Goal: Information Seeking & Learning: Find specific page/section

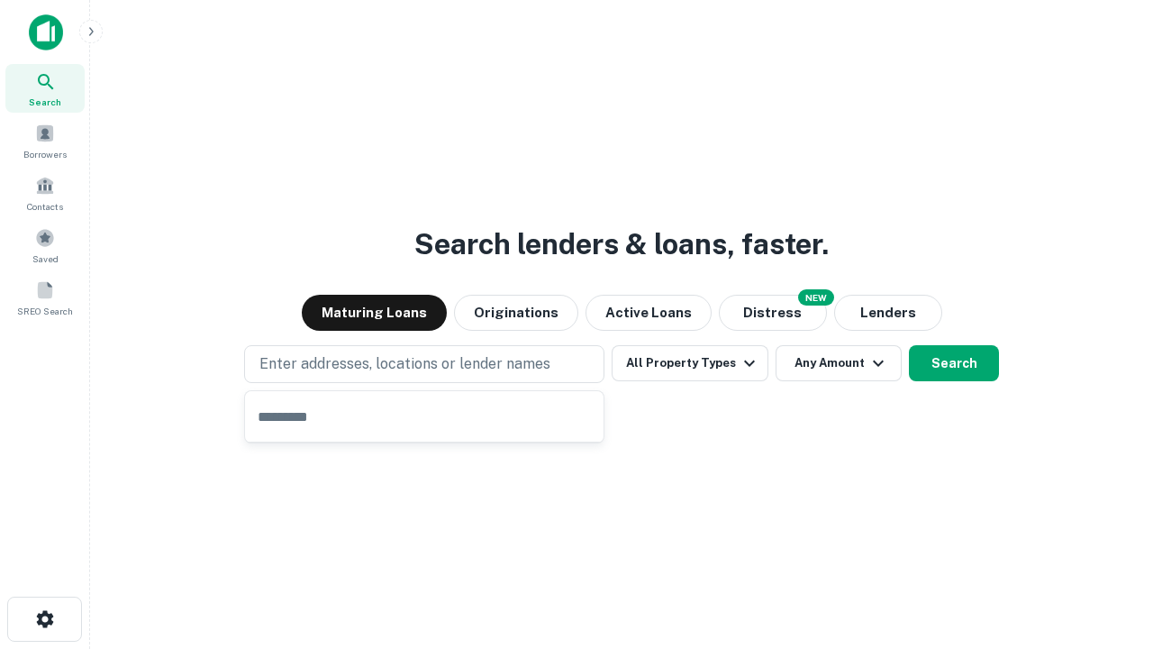
type input "**********"
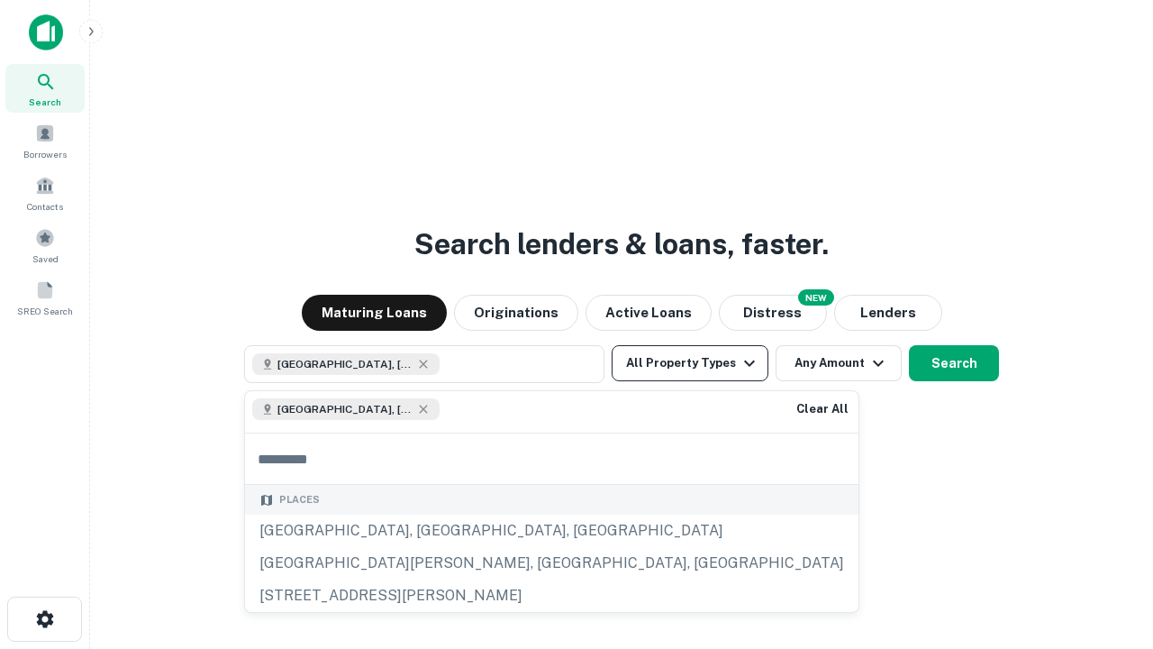
click at [690, 363] on button "All Property Types" at bounding box center [690, 363] width 157 height 36
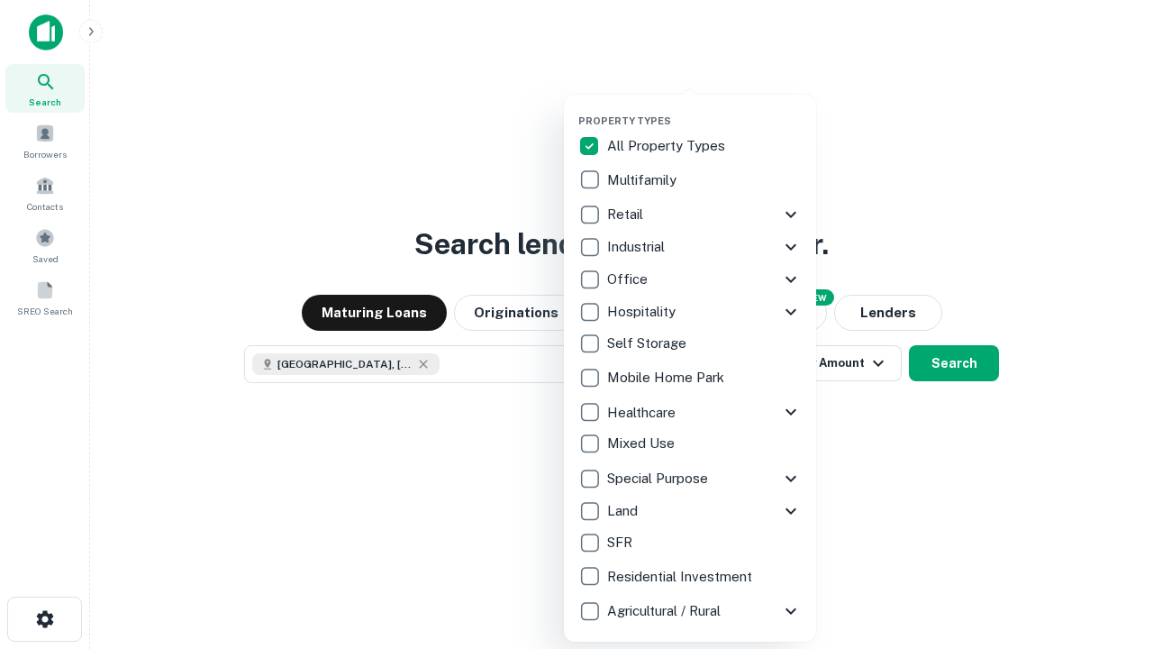
click at [704, 109] on button "button" at bounding box center [704, 109] width 252 height 1
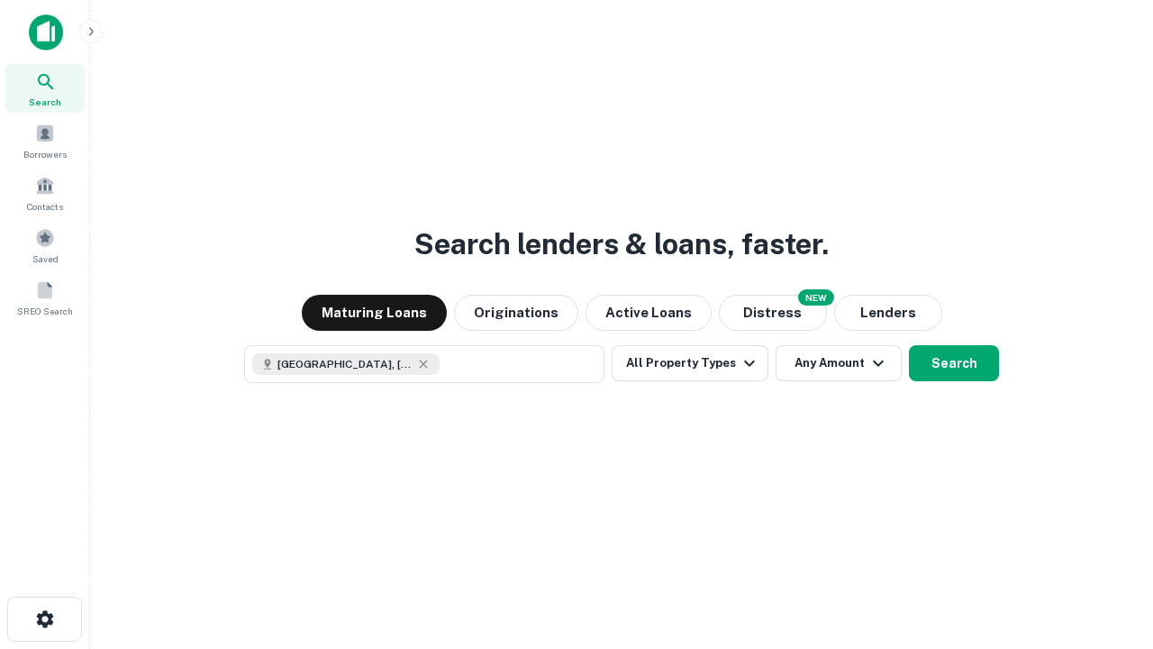
scroll to position [29, 0]
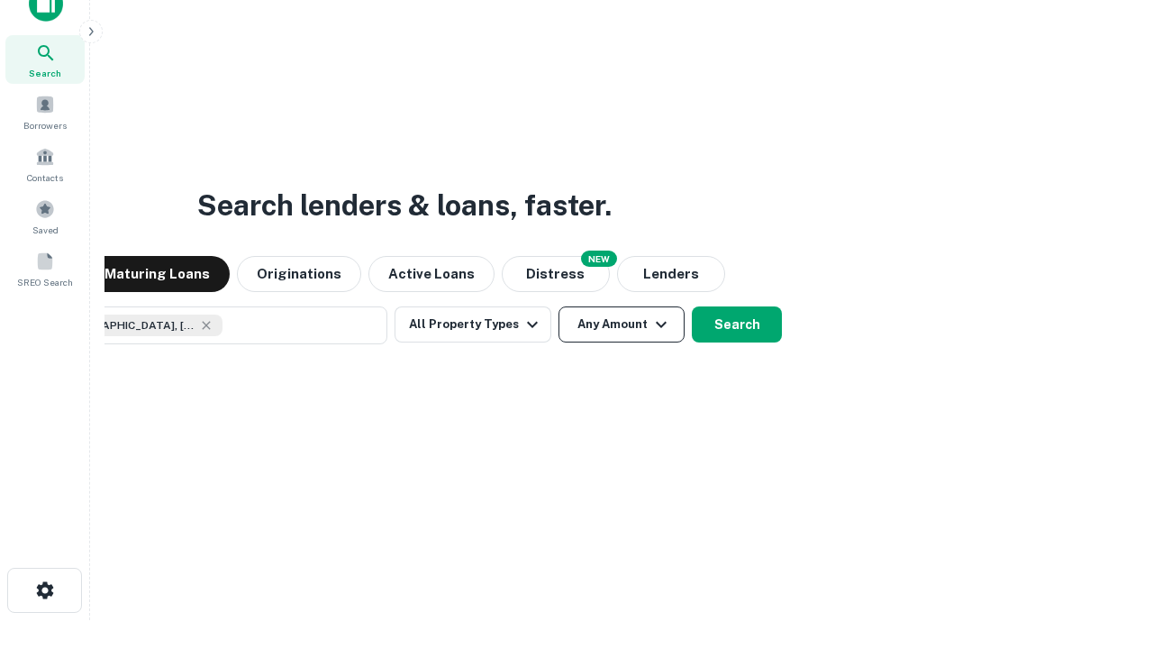
click at [559, 306] on button "Any Amount" at bounding box center [622, 324] width 126 height 36
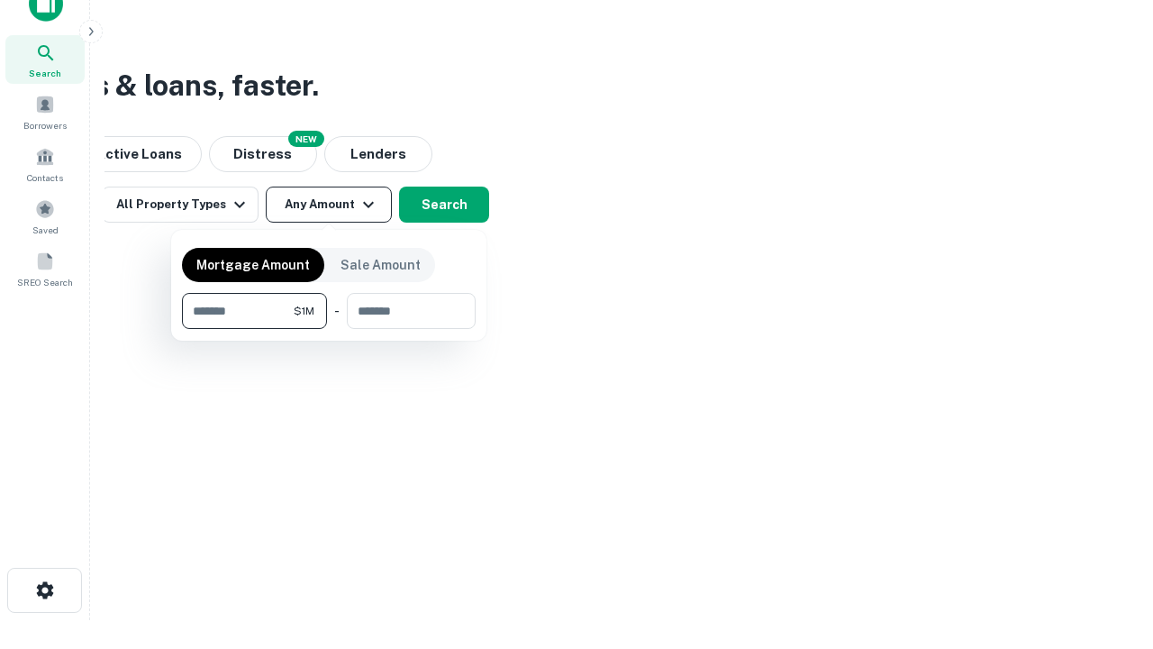
type input "*******"
click at [329, 329] on button "button" at bounding box center [329, 329] width 294 height 1
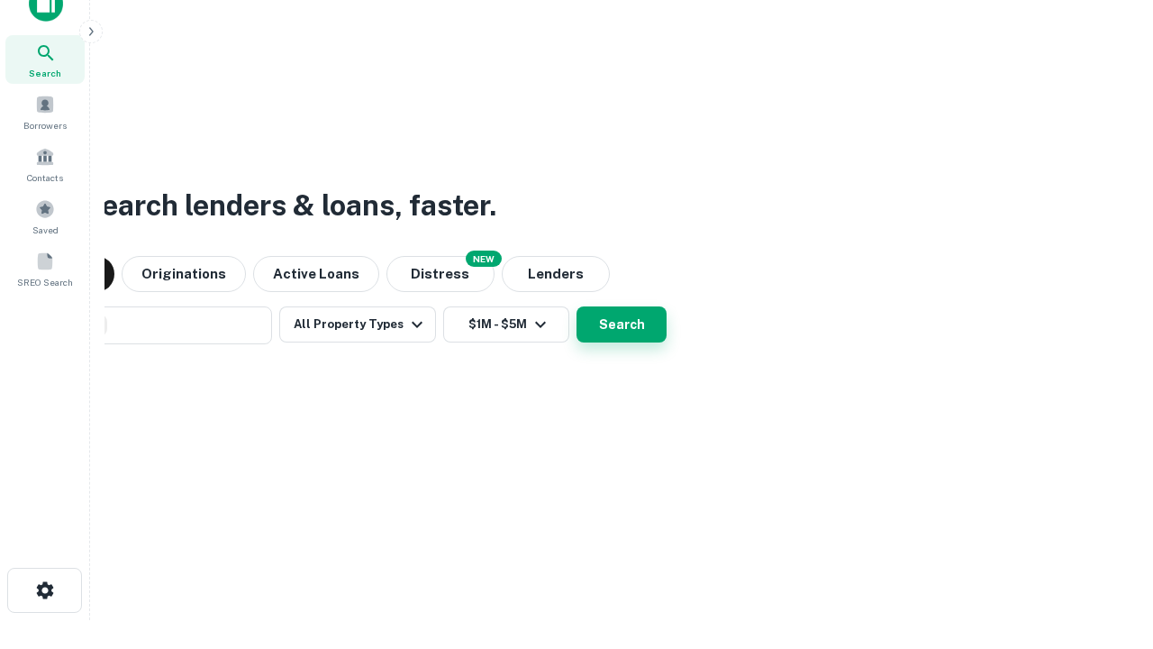
click at [577, 306] on button "Search" at bounding box center [622, 324] width 90 height 36
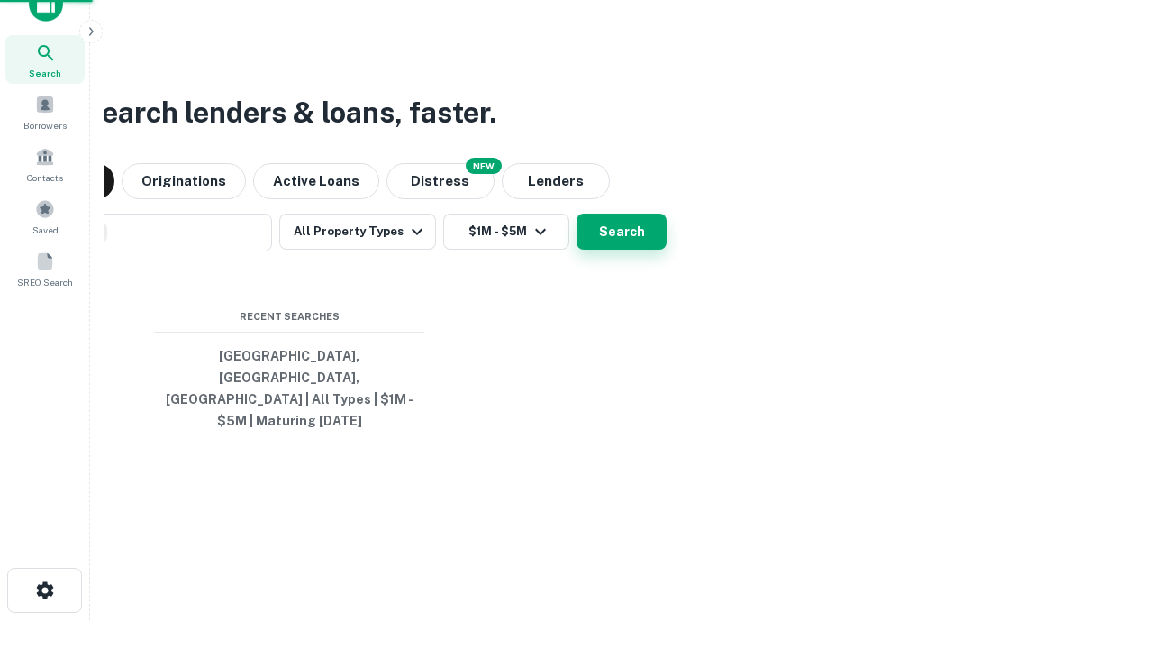
scroll to position [59, 510]
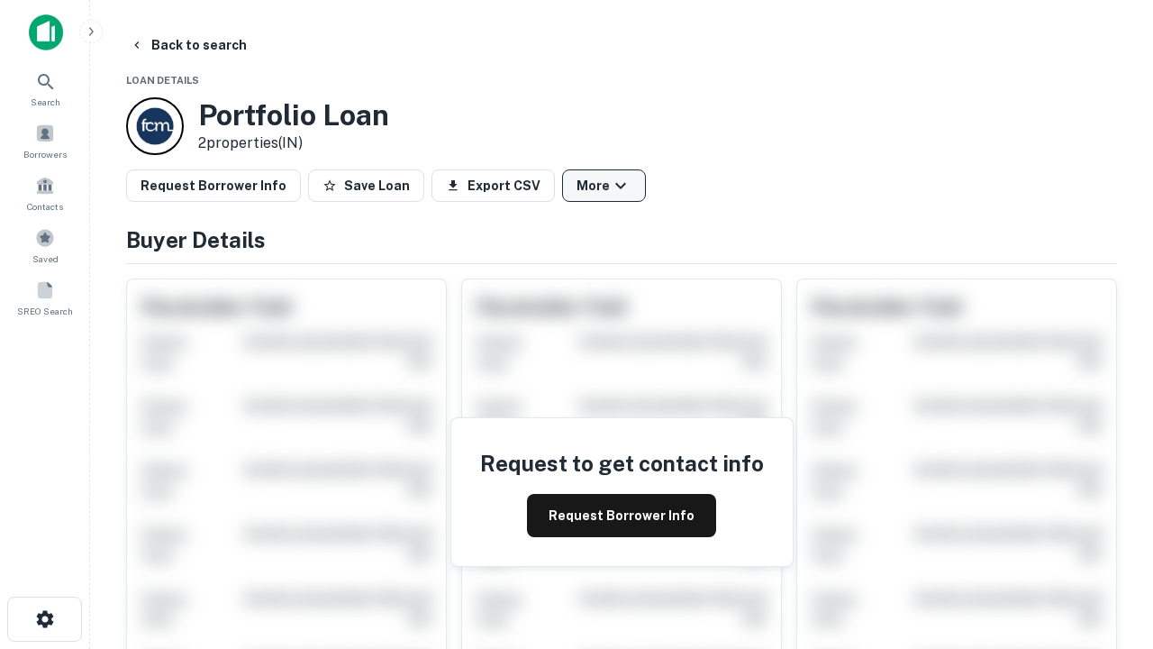
click at [604, 186] on button "More" at bounding box center [604, 185] width 84 height 32
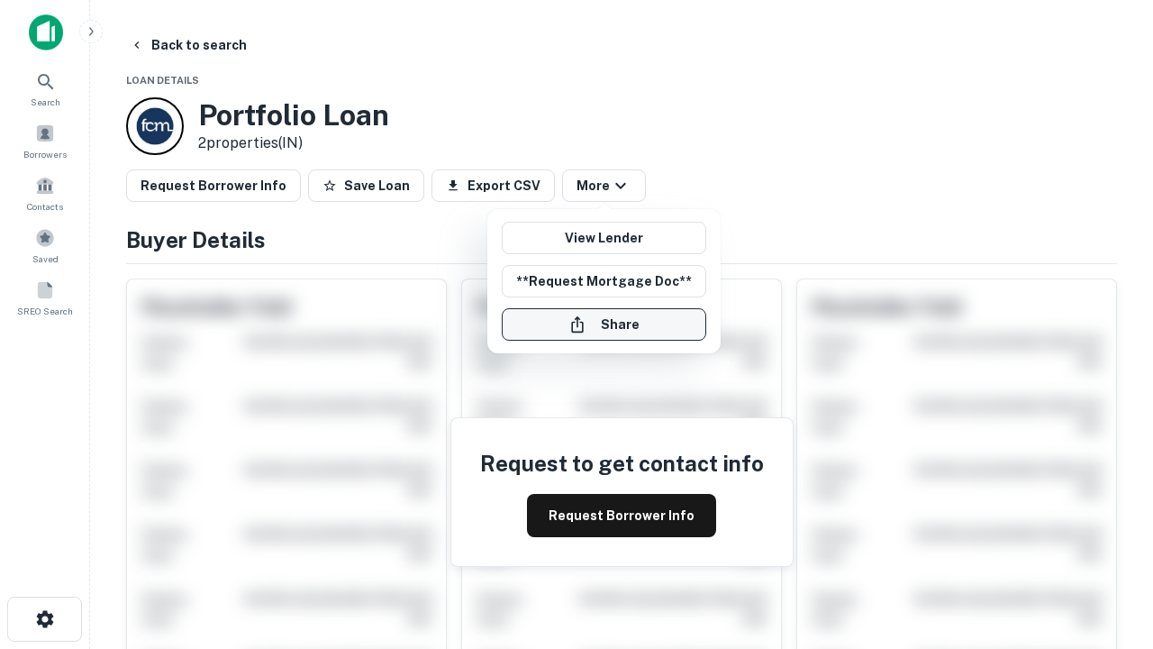
click at [604, 324] on button "Share" at bounding box center [604, 324] width 204 height 32
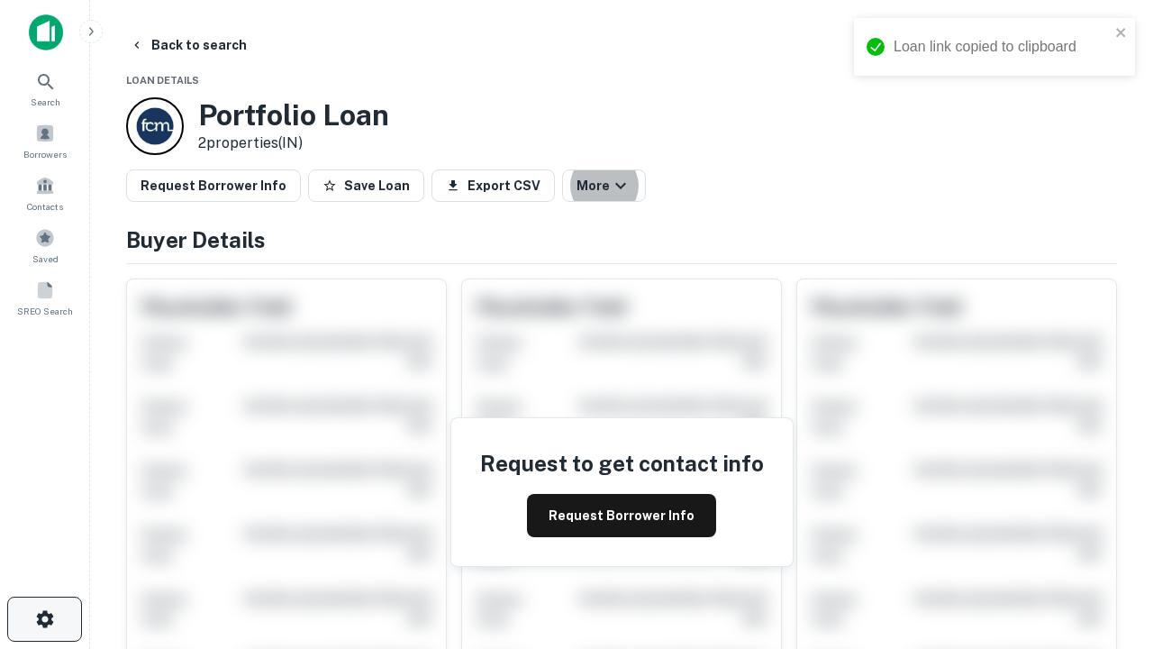
click at [44, 619] on icon "button" at bounding box center [45, 619] width 22 height 22
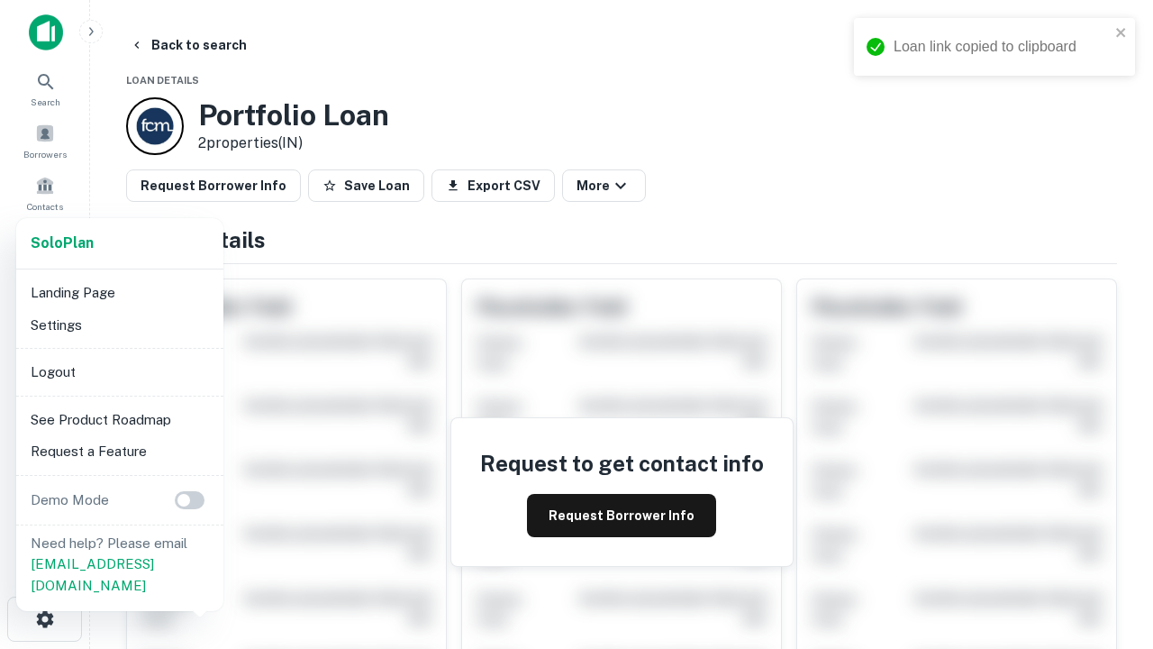
click at [119, 371] on li "Logout" at bounding box center [119, 372] width 193 height 32
